Goal: Task Accomplishment & Management: Complete application form

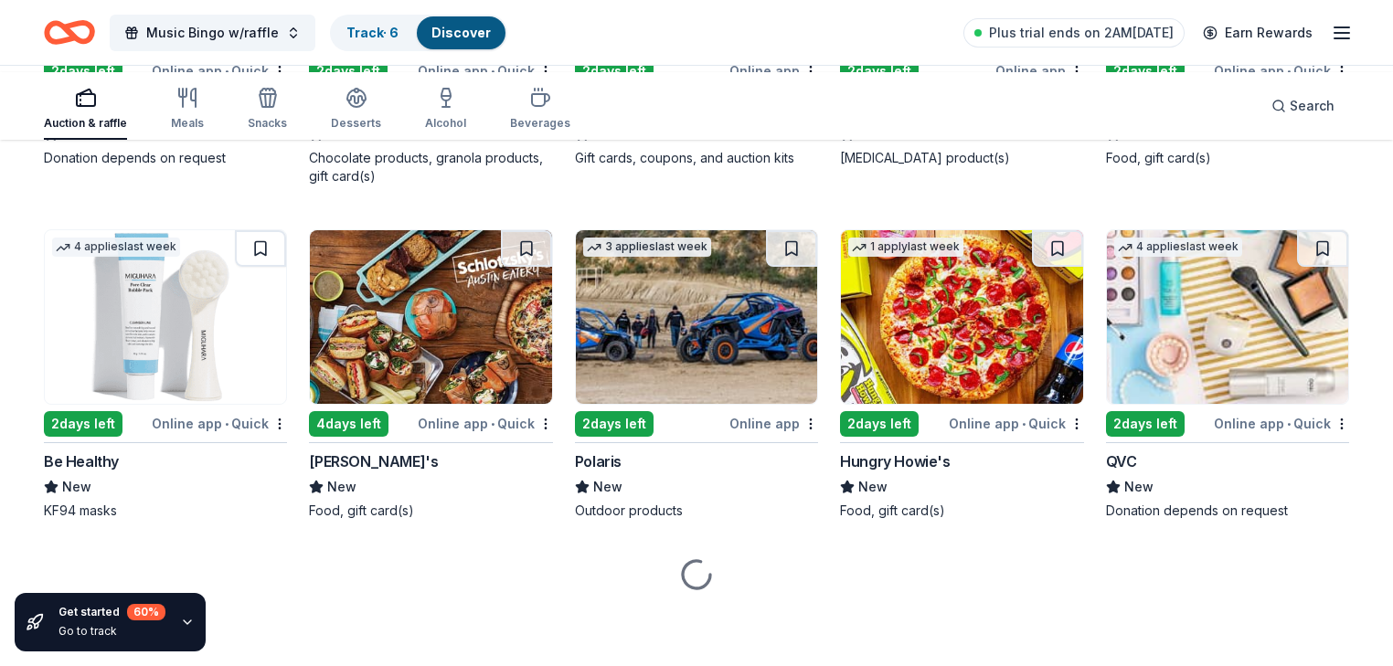
scroll to position [15861, 0]
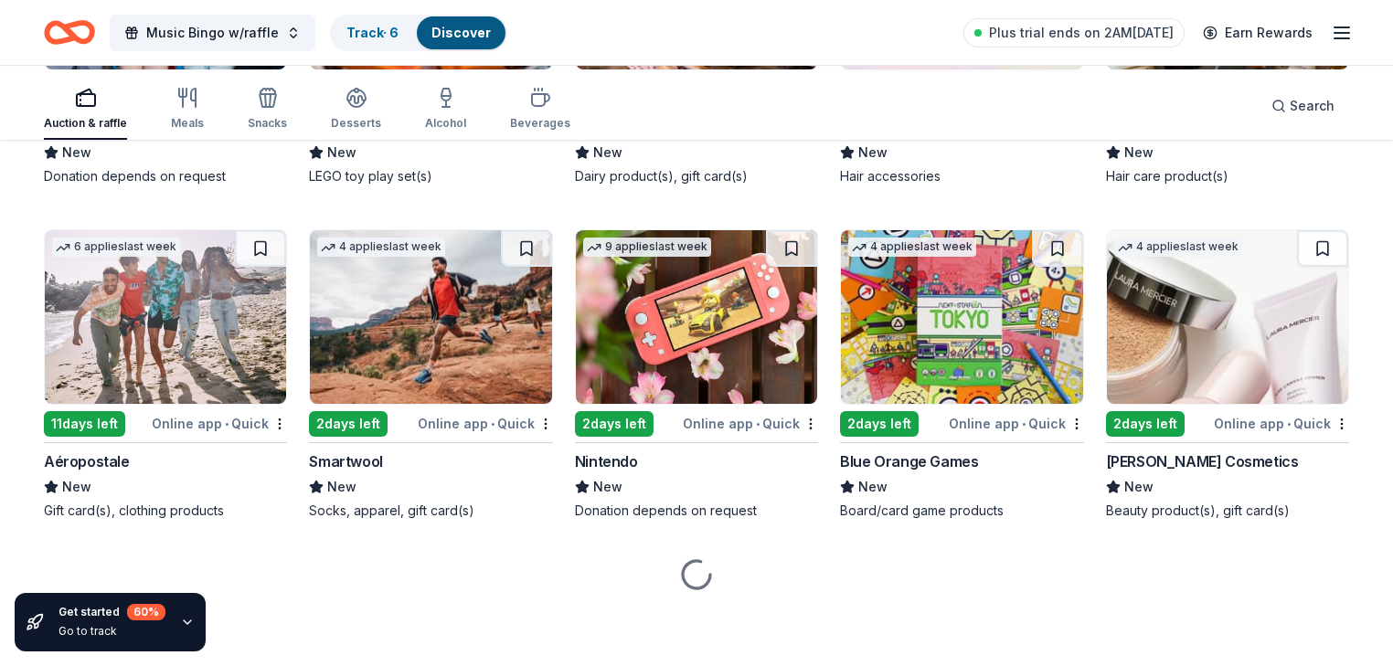
scroll to position [18039, 0]
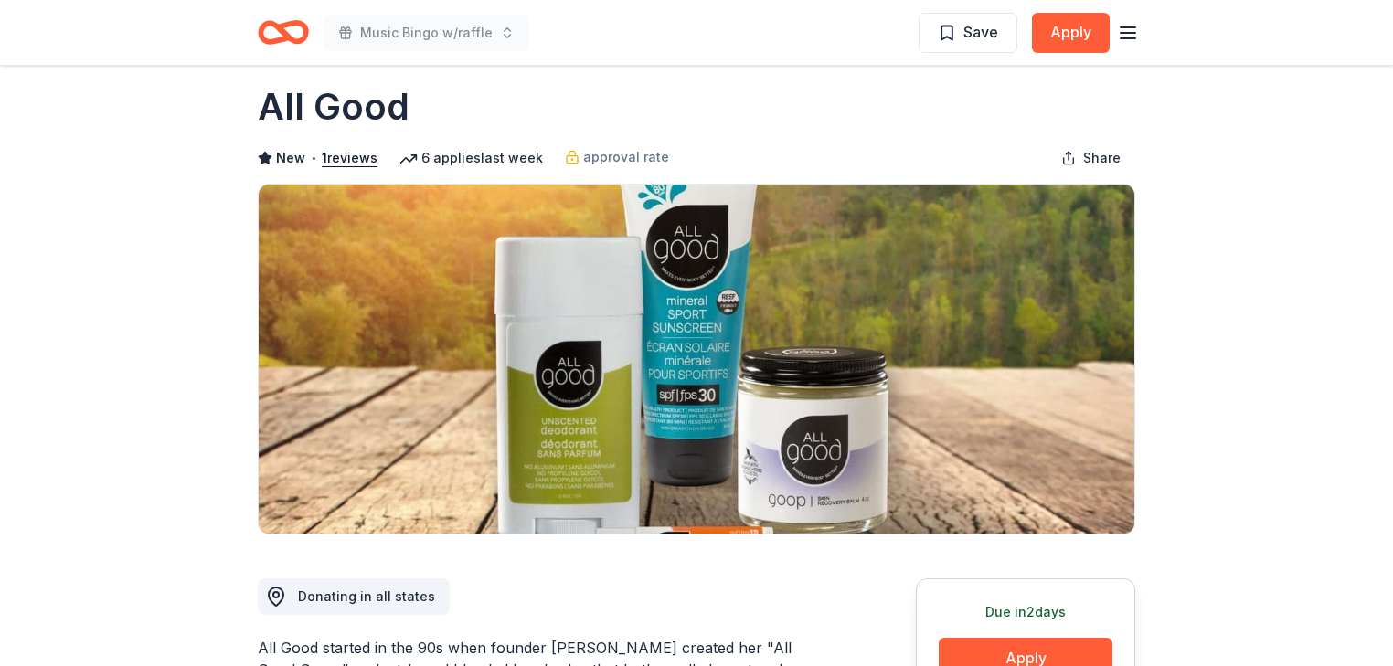
scroll to position [4, 0]
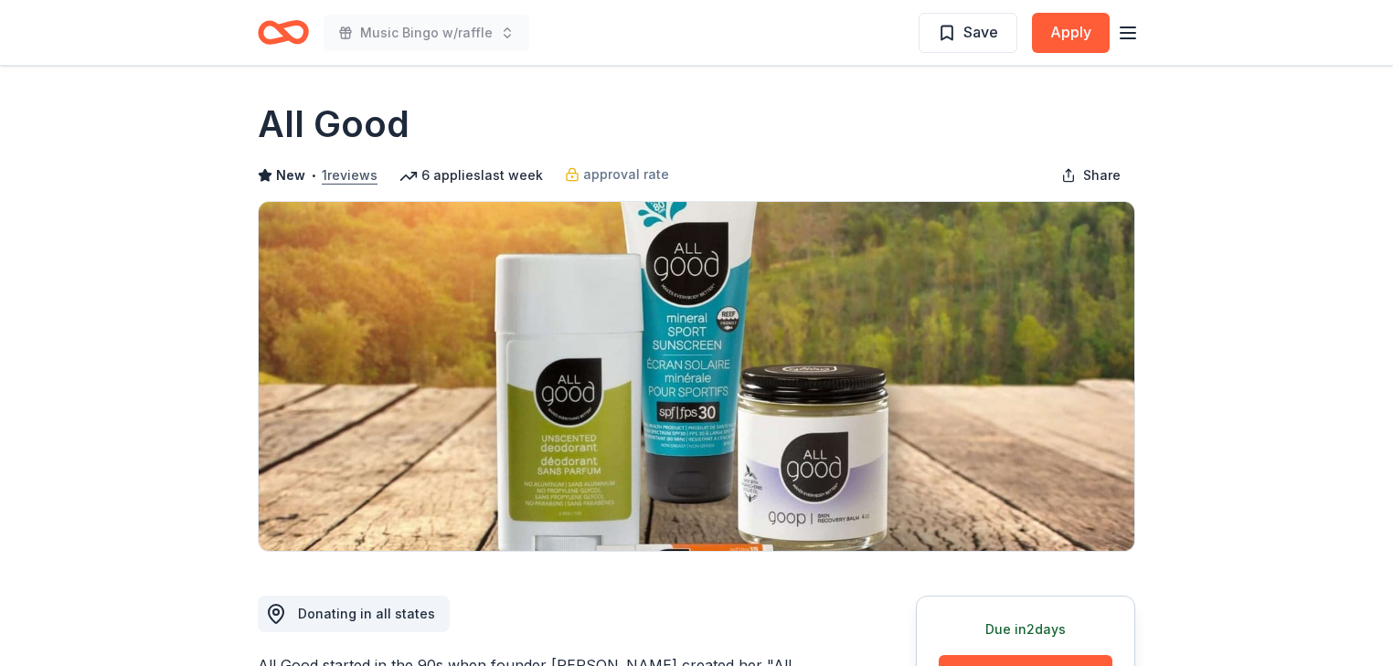
click at [368, 186] on button "1 reviews" at bounding box center [350, 176] width 56 height 22
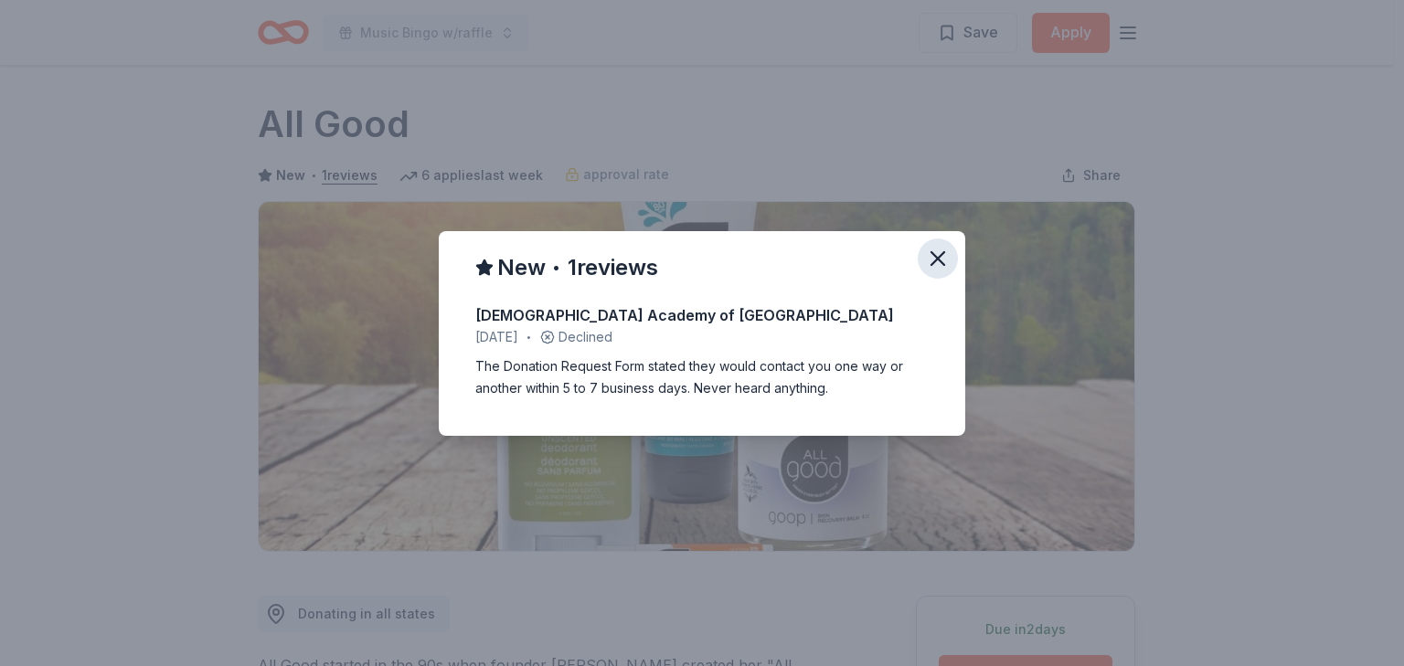
click at [944, 252] on icon "button" at bounding box center [937, 258] width 13 height 13
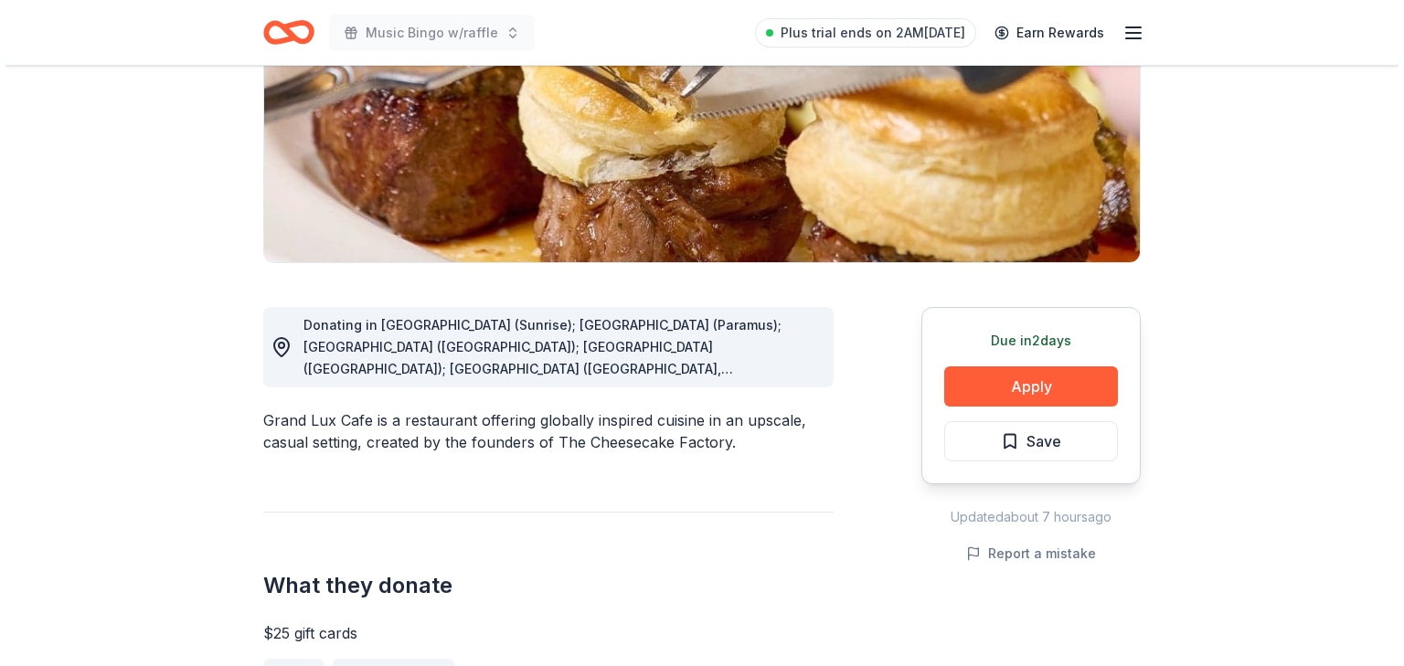
scroll to position [585, 0]
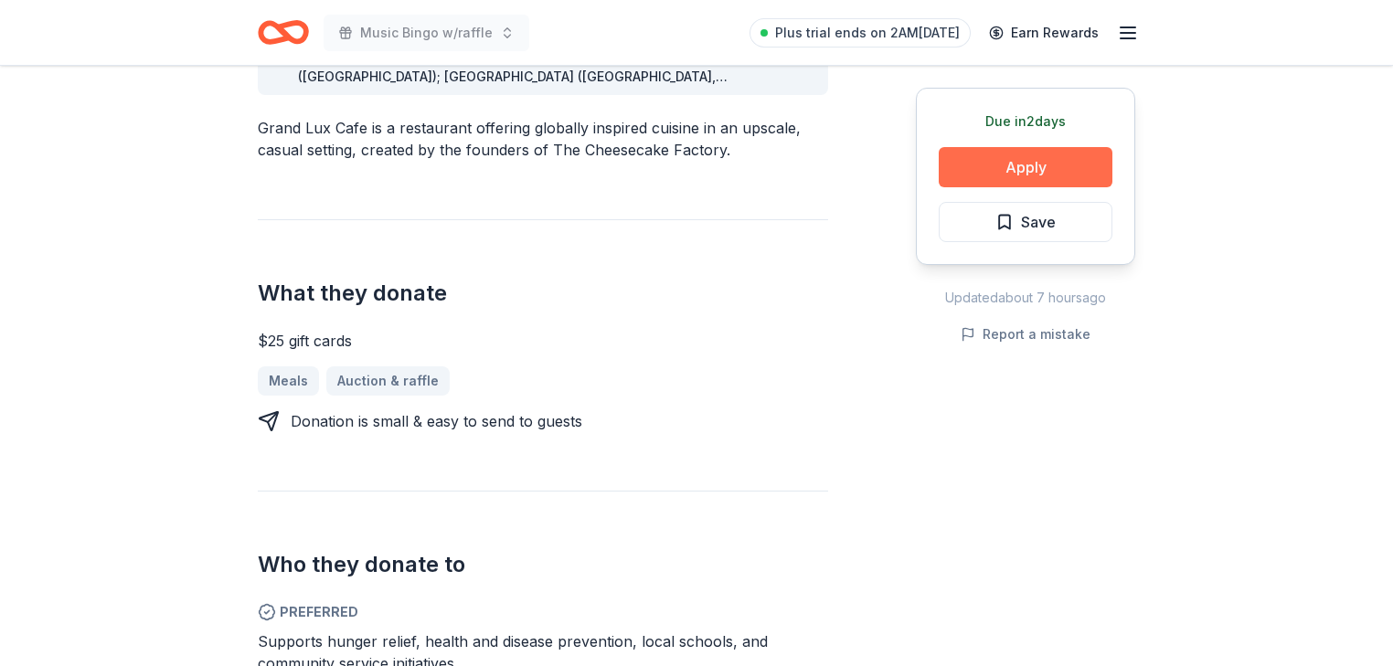
click at [976, 187] on button "Apply" at bounding box center [1026, 167] width 174 height 40
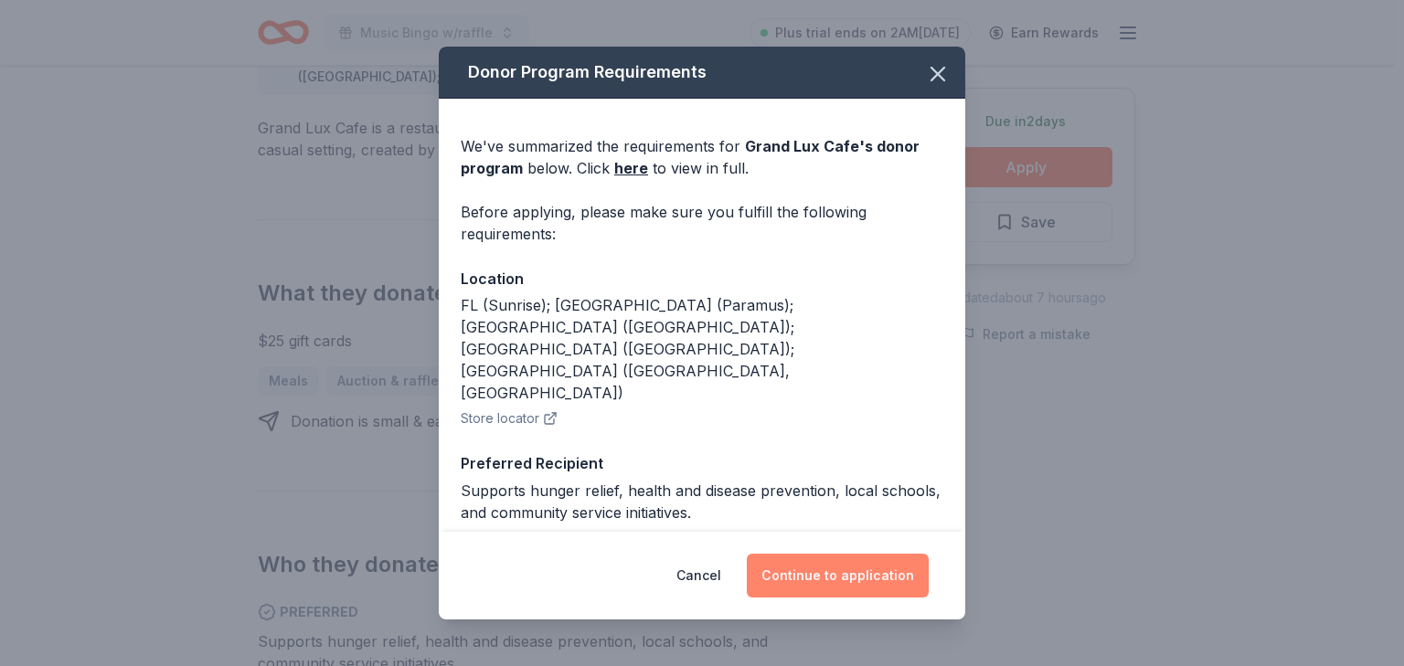
click at [929, 567] on button "Continue to application" at bounding box center [838, 576] width 182 height 44
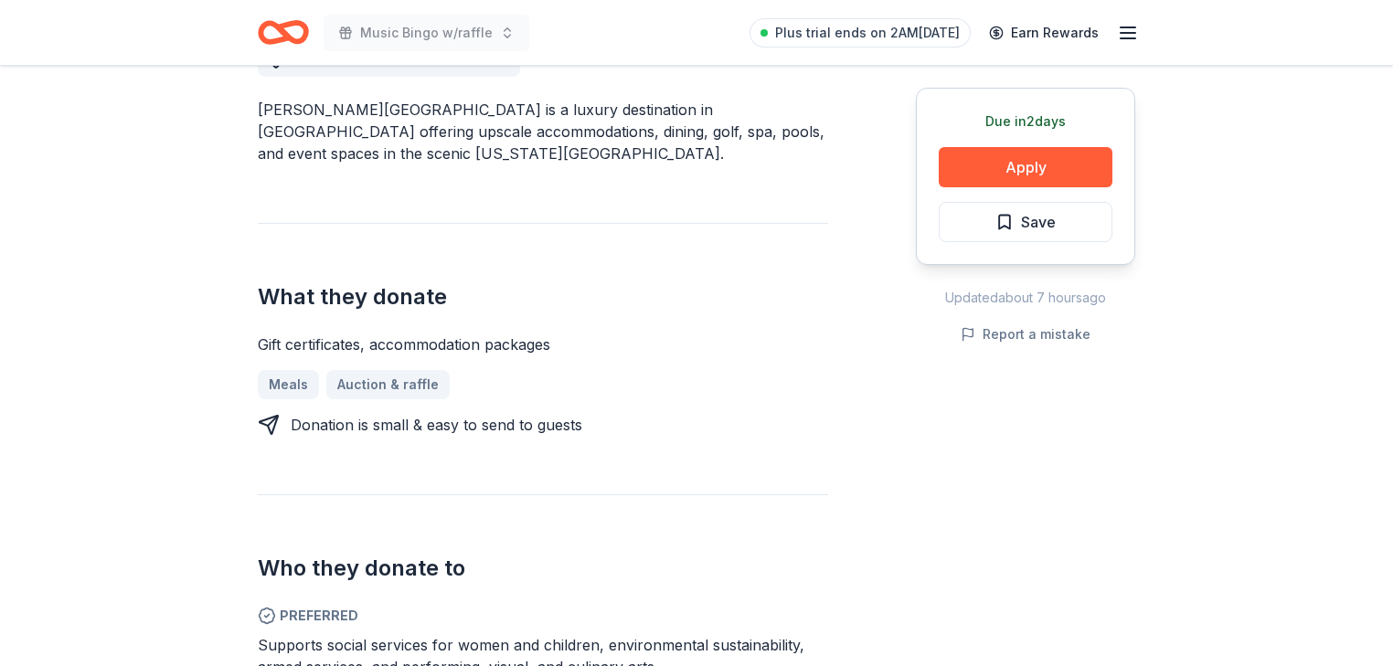
scroll to position [585, 0]
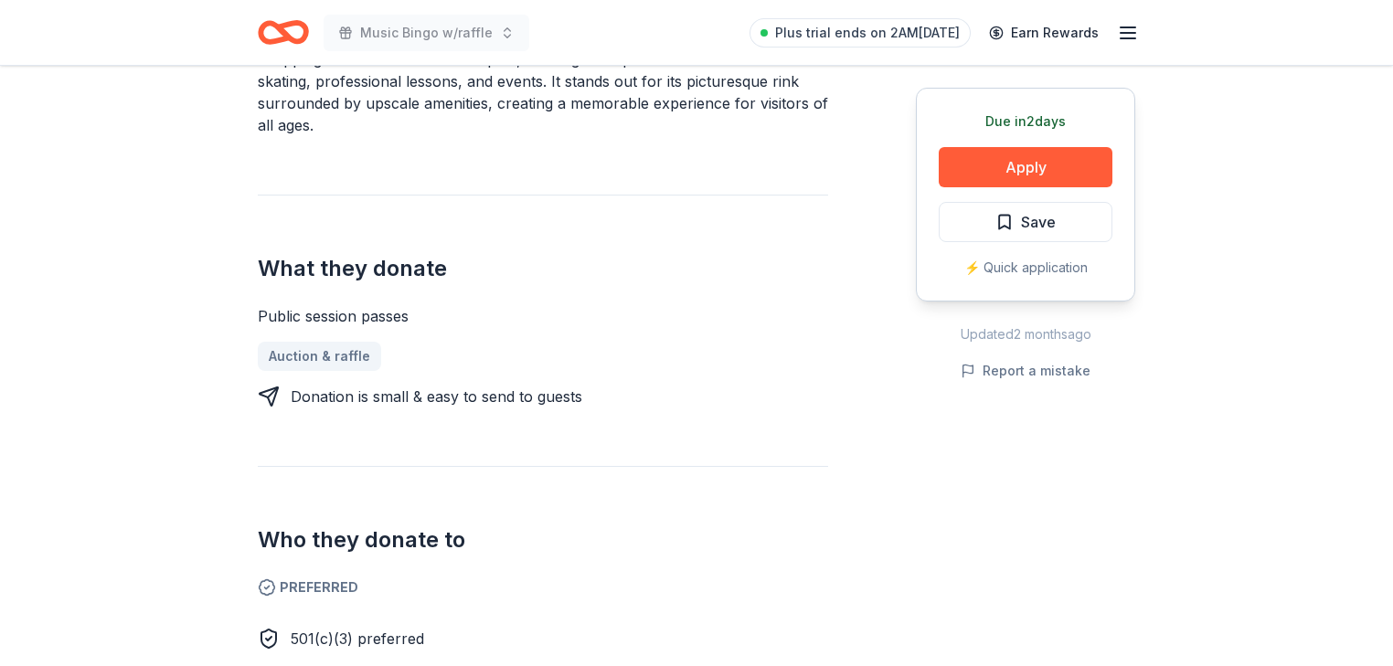
scroll to position [658, 0]
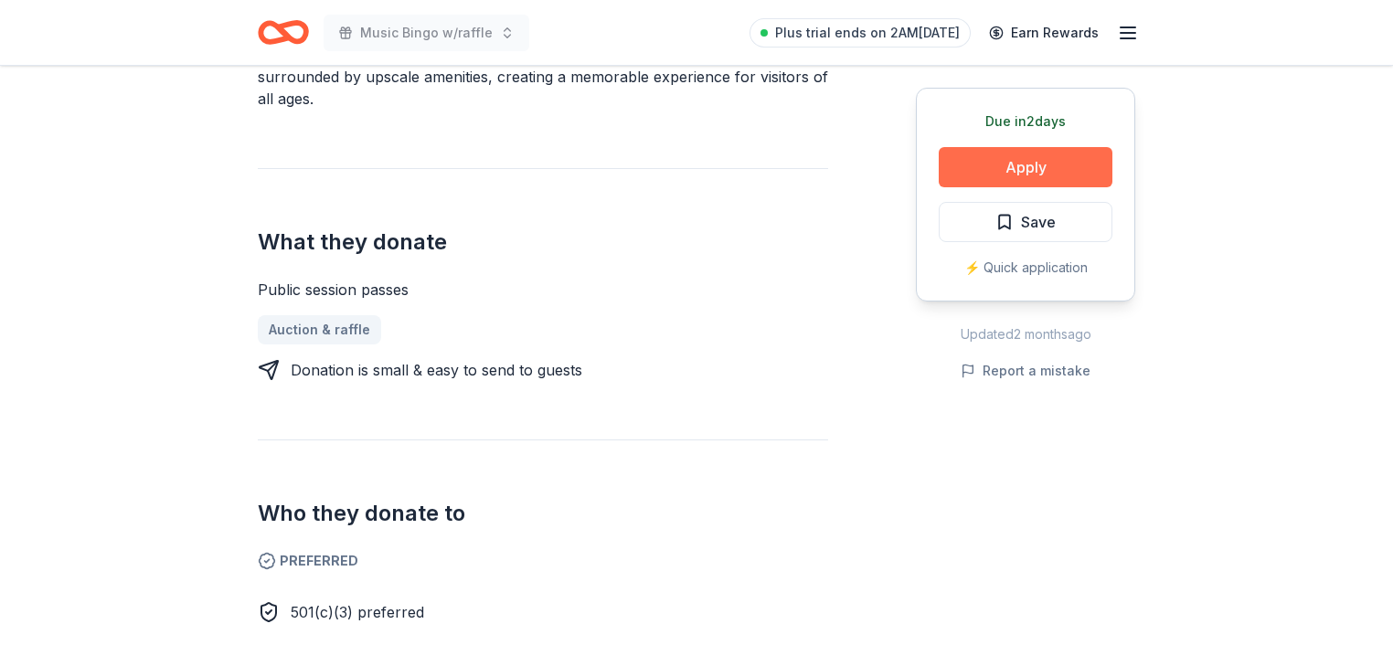
click at [966, 187] on button "Apply" at bounding box center [1026, 167] width 174 height 40
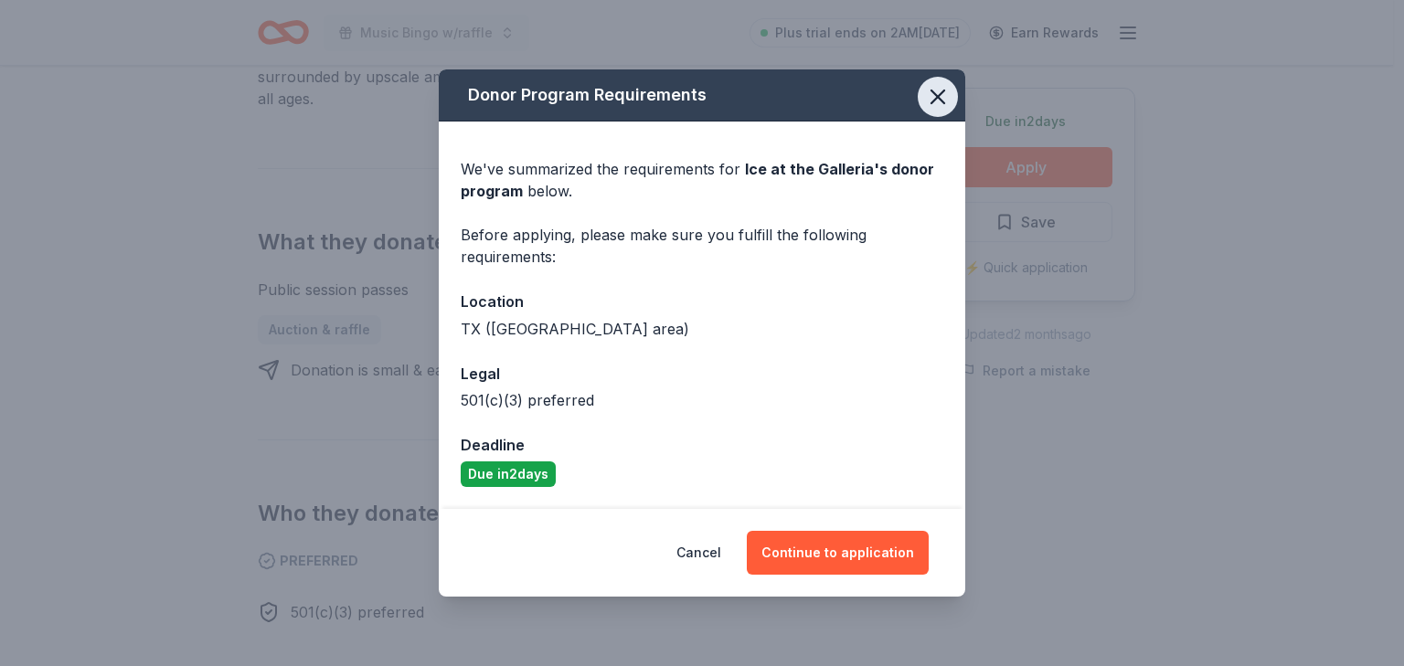
click at [950, 84] on icon "button" at bounding box center [938, 97] width 26 height 26
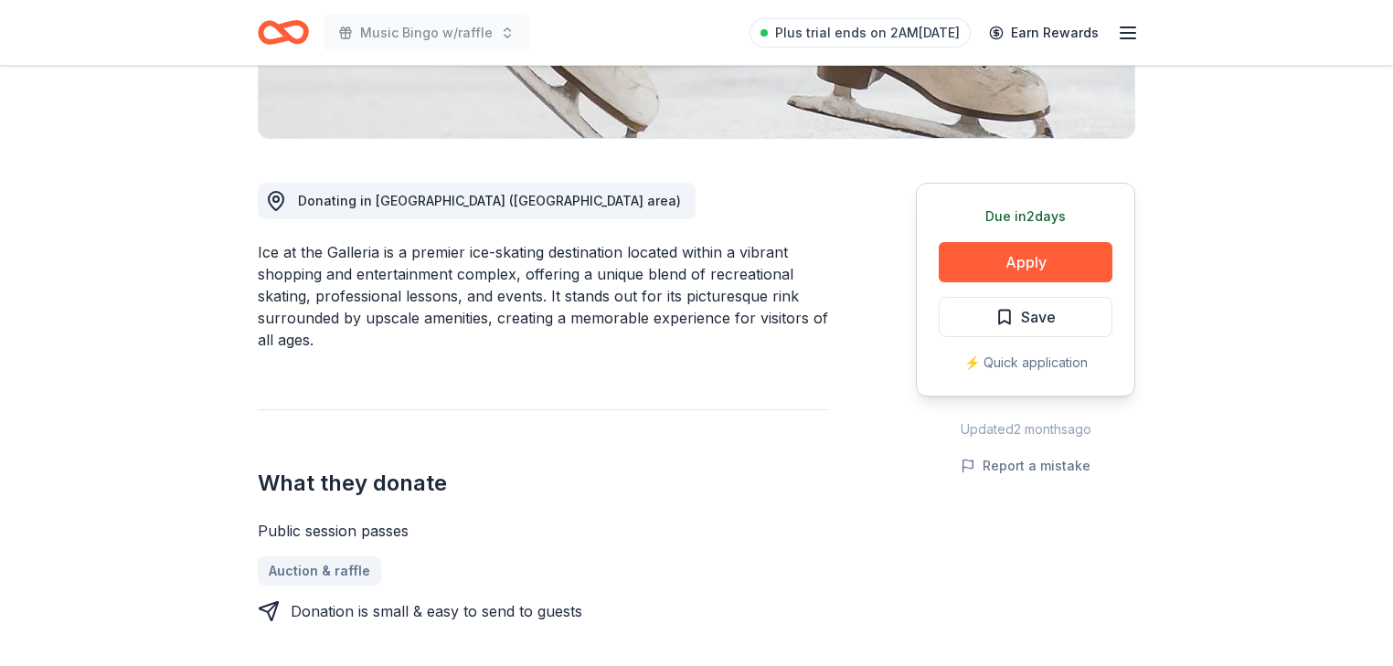
scroll to position [434, 0]
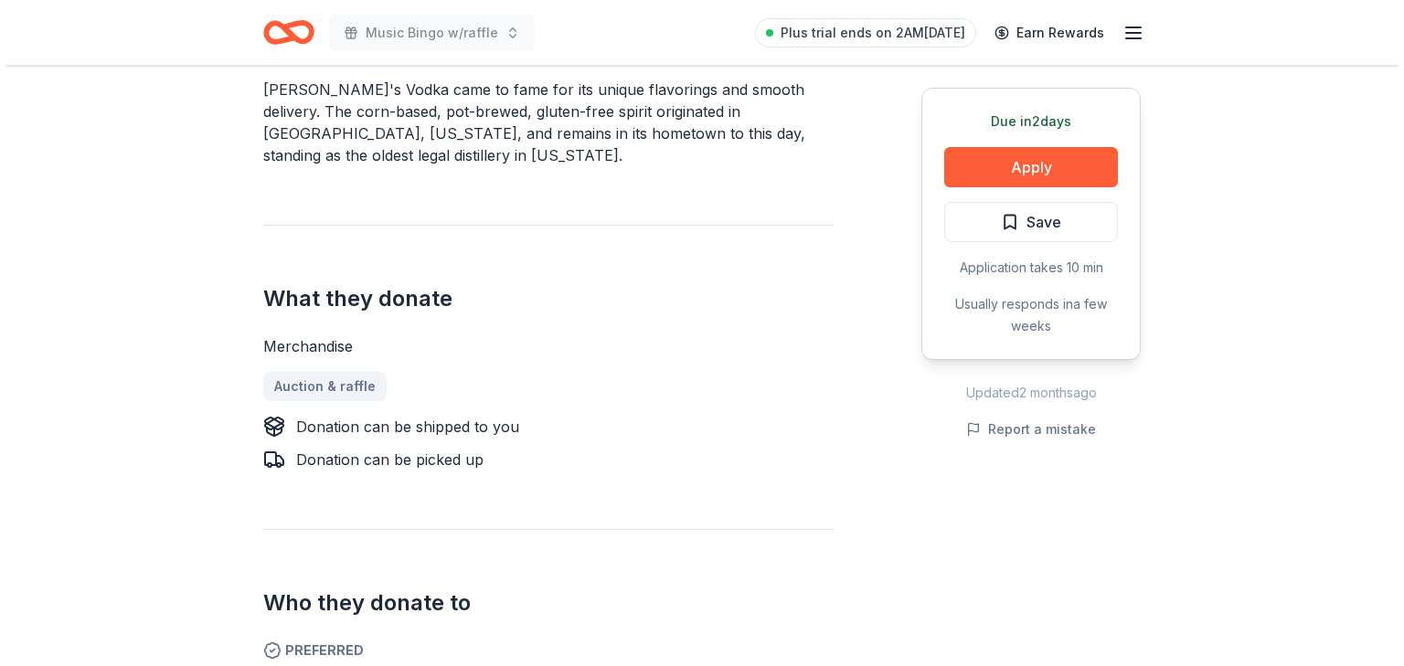
scroll to position [585, 0]
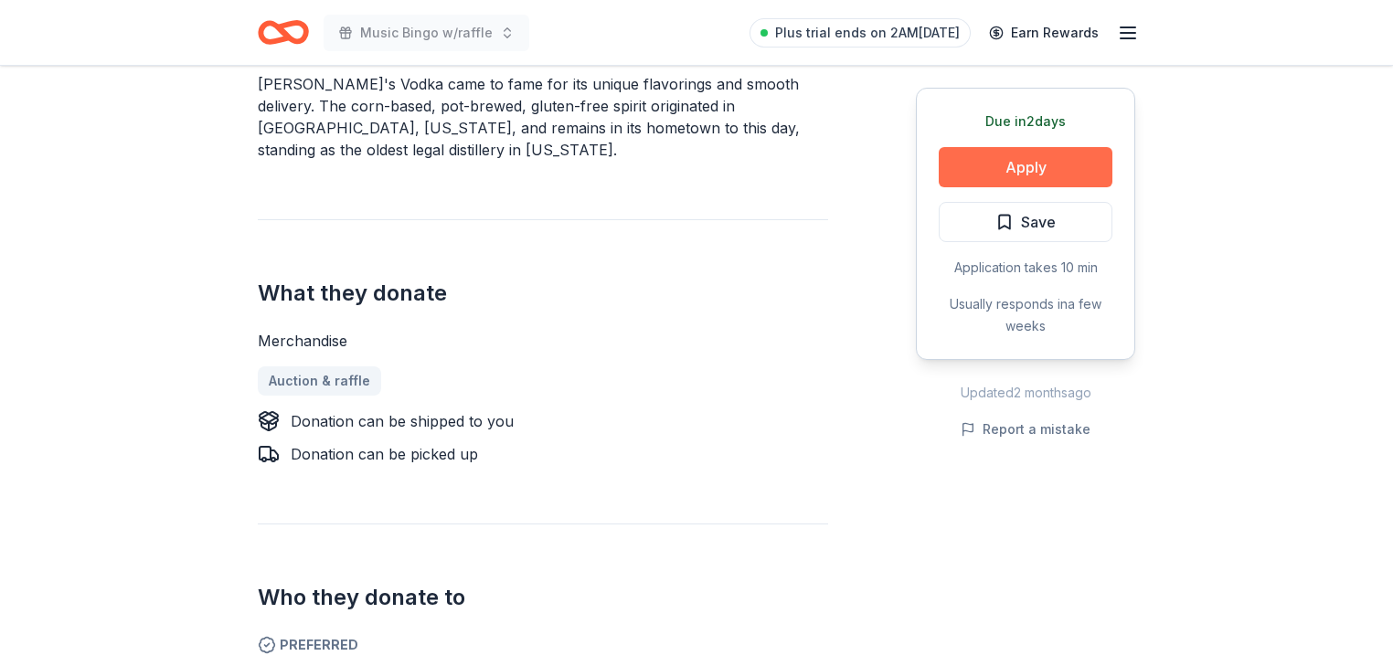
click at [972, 187] on button "Apply" at bounding box center [1026, 167] width 174 height 40
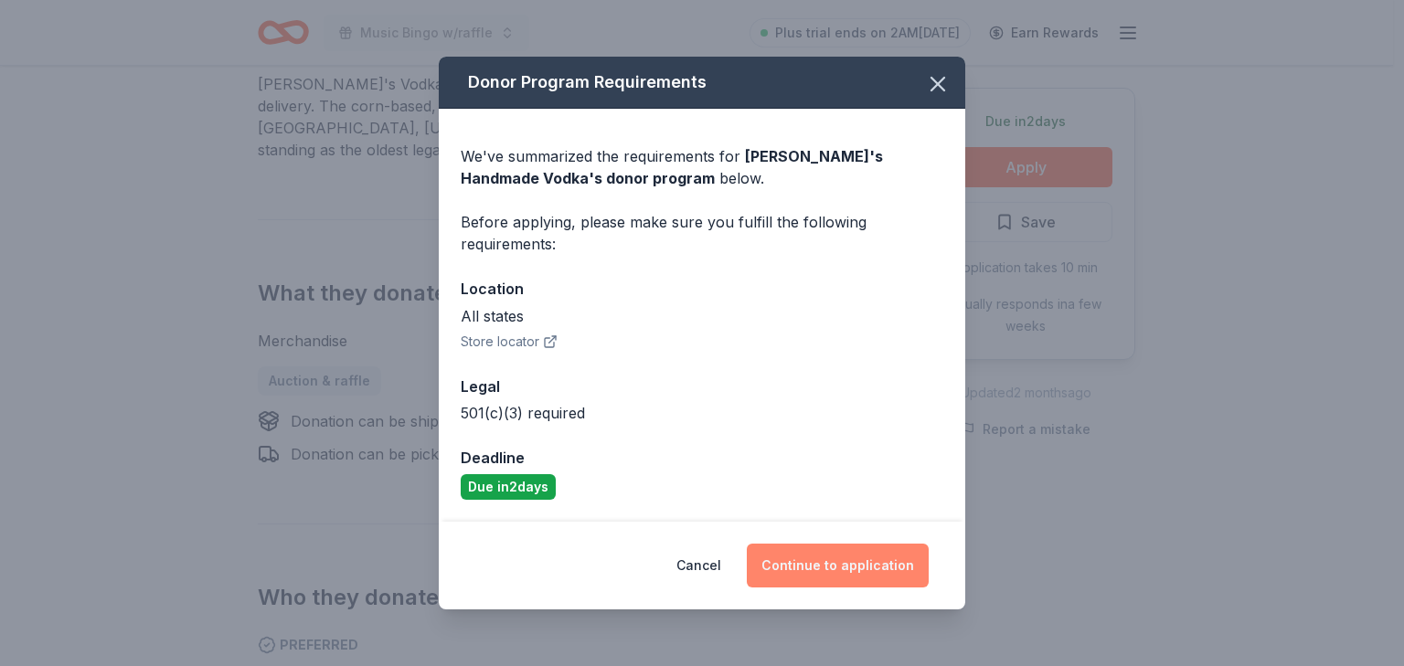
click at [882, 563] on button "Continue to application" at bounding box center [838, 566] width 182 height 44
